Goal: Obtain resource: Obtain resource

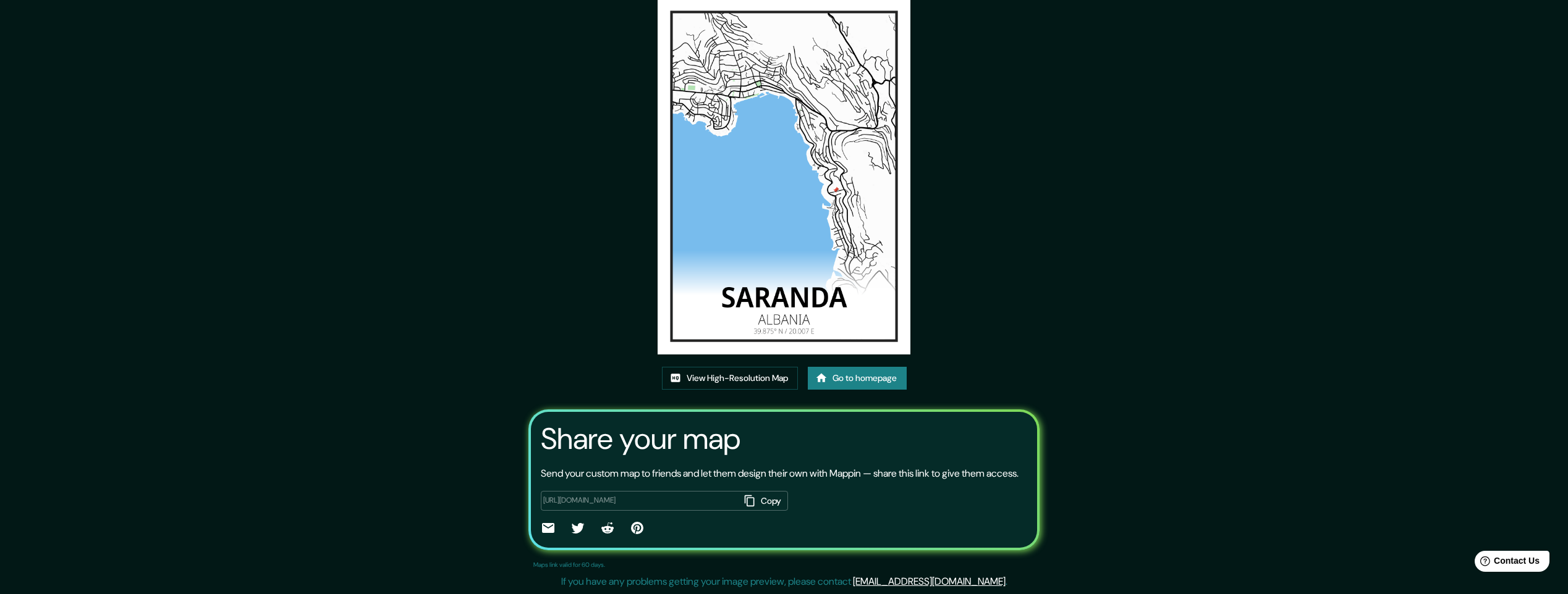
scroll to position [0, 283]
click at [731, 498] on div "https://app.mappin.pro/map/cf5ec40ac6d800219c8298e43795958746092029?utm_source=…" at bounding box center [664, 501] width 247 height 21
click at [732, 502] on div "https://app.mappin.pro/map/cf5ec40ac6d800219c8298e43795958746092029?utm_source=…" at bounding box center [664, 501] width 247 height 21
click at [504, 451] on div "This map was created with Mappin View High-Resolution Map Go to homepage Share …" at bounding box center [784, 269] width 1568 height 650
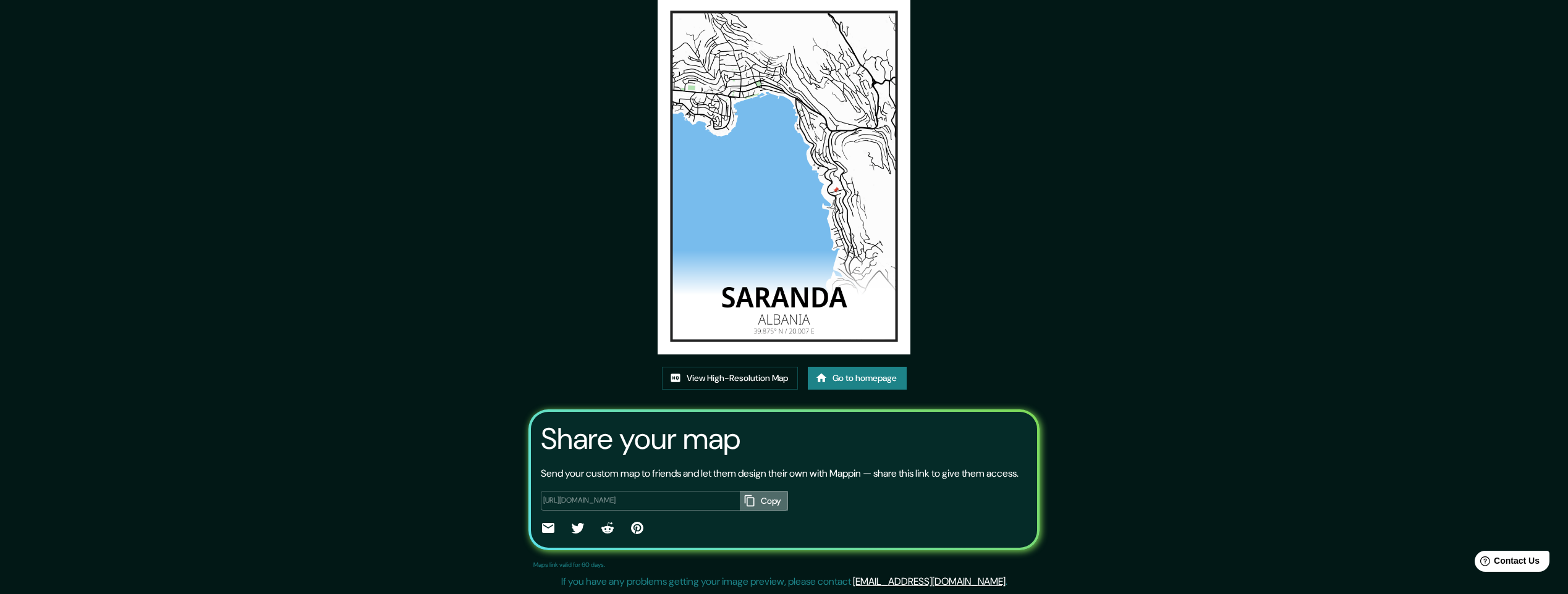
click at [765, 500] on button "Copy" at bounding box center [764, 501] width 48 height 21
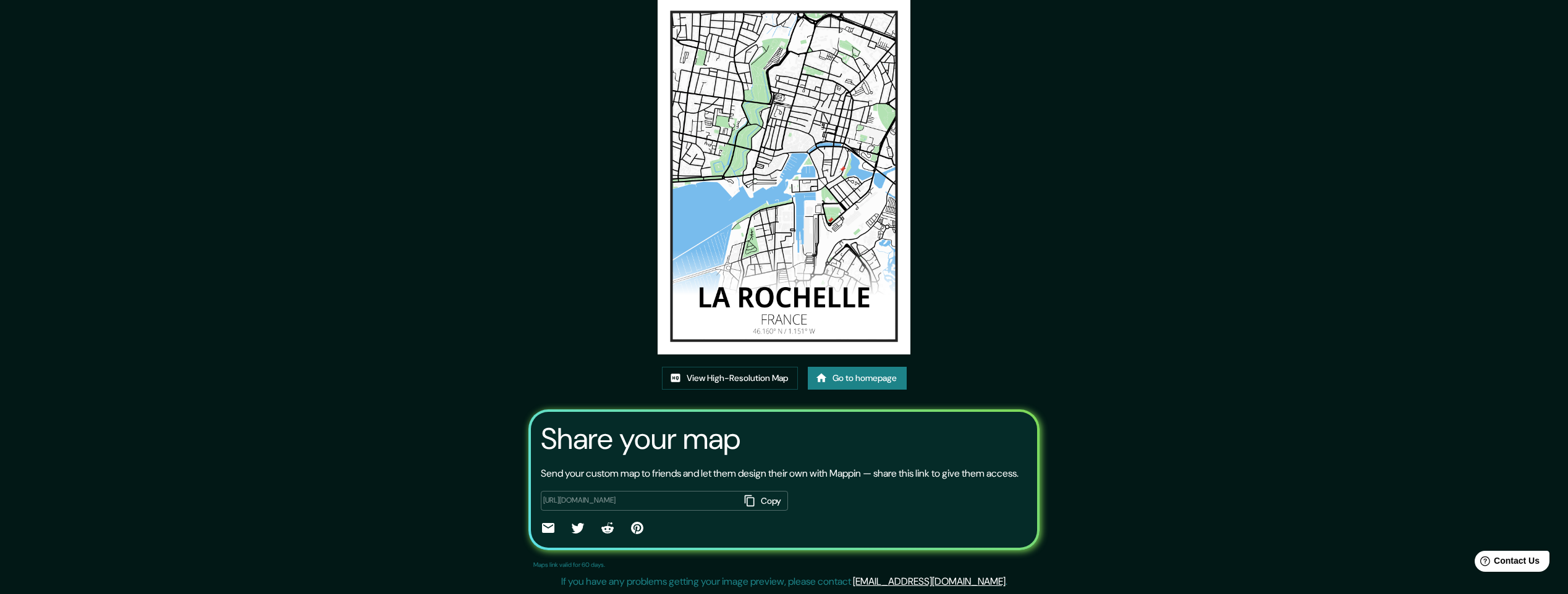
scroll to position [71, 0]
click at [727, 367] on link "View High-Resolution Map" at bounding box center [730, 378] width 136 height 23
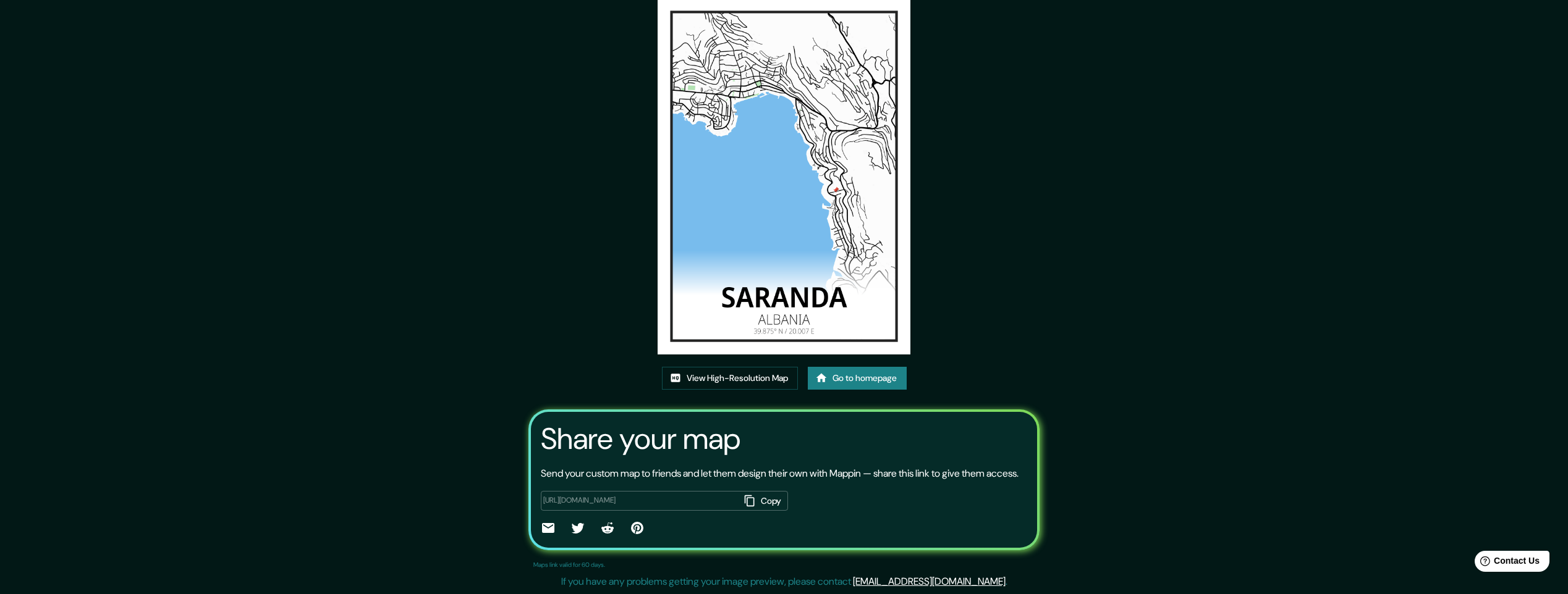
scroll to position [71, 0]
click at [716, 367] on link "View High-Resolution Map" at bounding box center [730, 378] width 136 height 23
